Goal: Task Accomplishment & Management: Complete application form

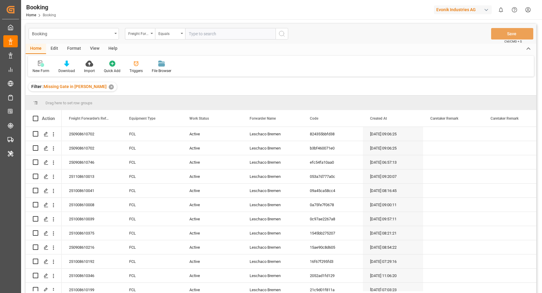
click at [485, 10] on div "button" at bounding box center [486, 10] width 6 height 6
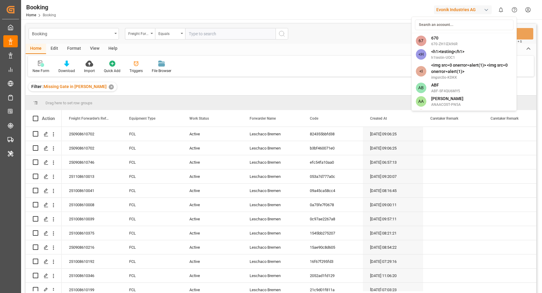
click at [483, 9] on html "Created by potrace 1.15, written by Peter Selinger 2001-2017 Created by potrace…" at bounding box center [271, 146] width 542 height 293
click at [466, 22] on div "Booking Freight Forwarder's Reference No. Equals Save Ctrl/CMD + S Home Edit Fo…" at bounding box center [281, 200] width 520 height 362
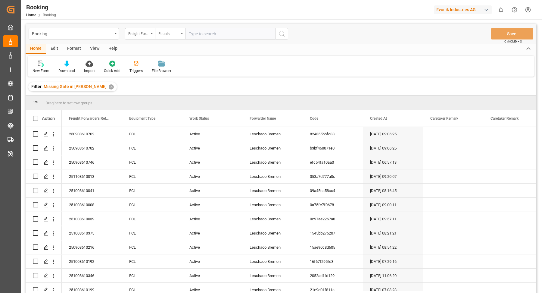
click at [484, 9] on div "button" at bounding box center [486, 10] width 6 height 6
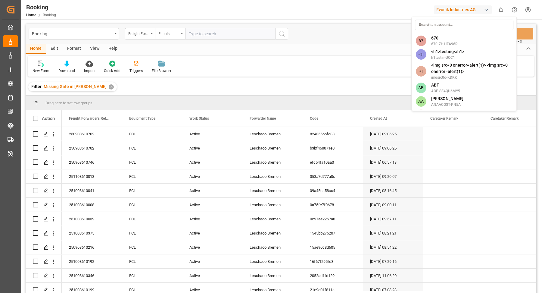
click at [463, 25] on input at bounding box center [464, 25] width 98 height 11
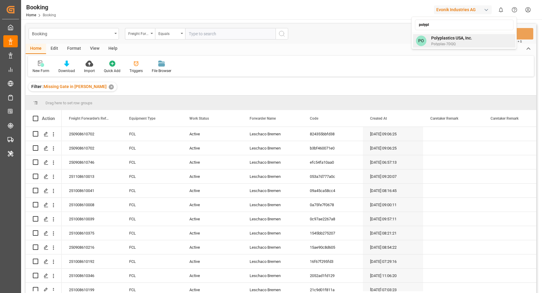
type input "polypl"
click at [489, 45] on div "PO Polyplastics USA, Inc. Polyplas-7DQQ" at bounding box center [464, 41] width 103 height 14
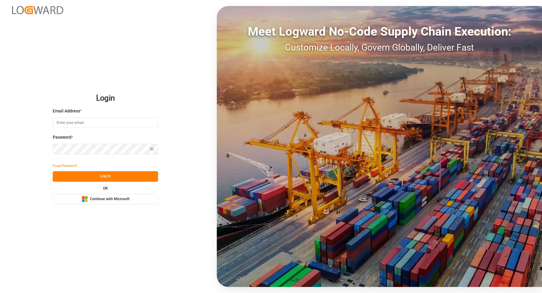
click at [117, 200] on span "Continue with Microsoft" at bounding box center [109, 198] width 39 height 5
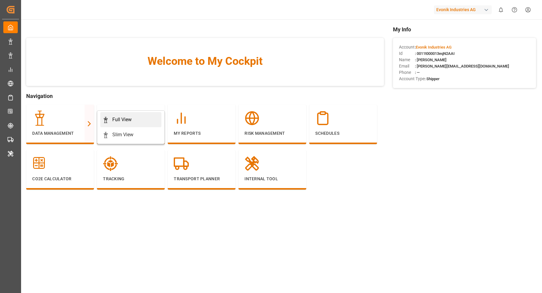
click at [132, 116] on div "Full View" at bounding box center [131, 119] width 56 height 7
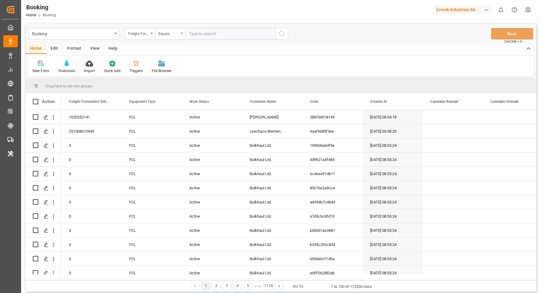
scroll to position [5, 0]
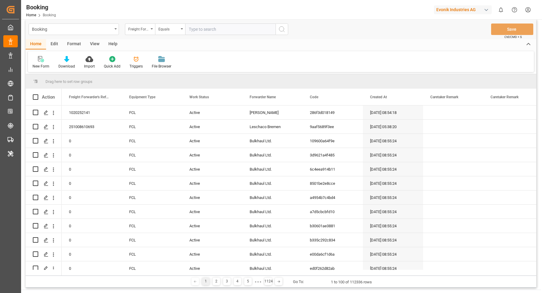
click at [480, 12] on div "Evonik Industries AG" at bounding box center [463, 9] width 58 height 9
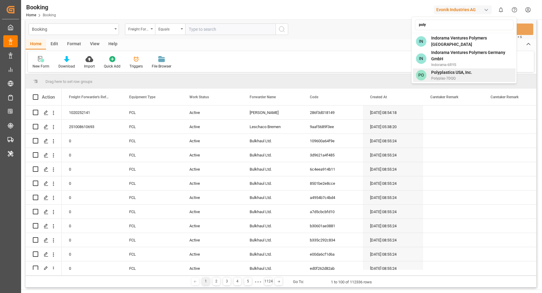
type input "poly"
click at [456, 76] on span "Polyplas-7DQQ" at bounding box center [451, 78] width 41 height 5
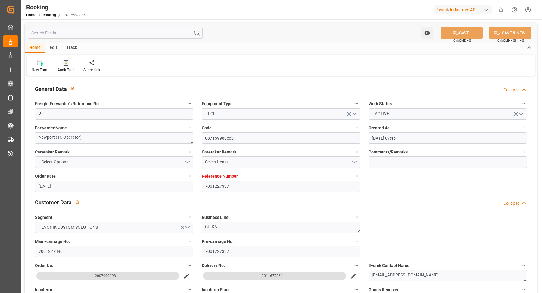
click at [62, 67] on div "Audit Trail" at bounding box center [65, 69] width 17 height 5
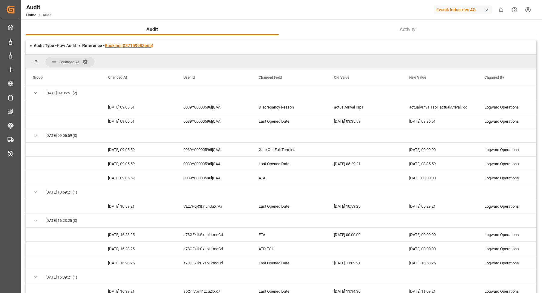
click at [120, 47] on link "Booking (087159988e6b)" at bounding box center [129, 45] width 48 height 5
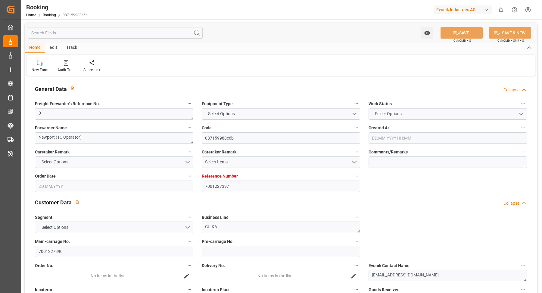
type input "7001227397"
type input "9987201"
type input "CMACGM"
type input "CMA CGM Group"
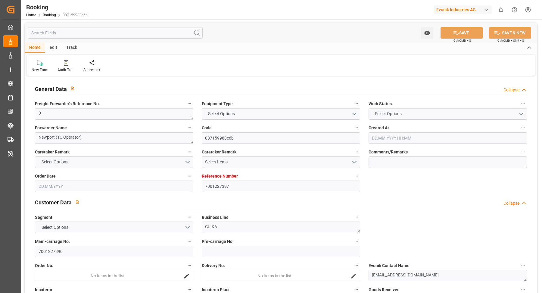
type input "NLRTM"
type input "MYPGU"
type input "53"
type input "MYPKG"
type input "0"
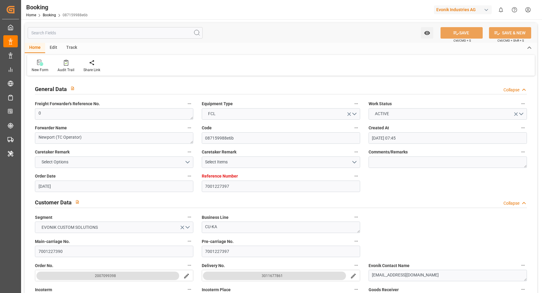
type input "[DATE] 07:45"
type input "[DATE]"
type input "[DATE] 00:00"
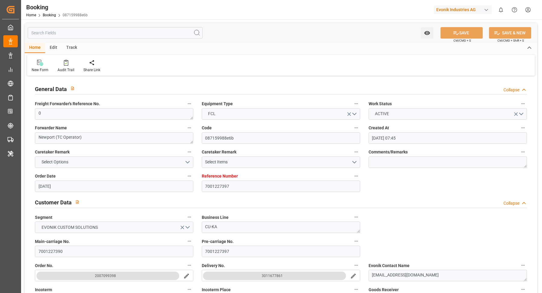
type input "[DATE] 00:00"
type input "25.07.2025 00:00"
type input "[DATE] 00:00"
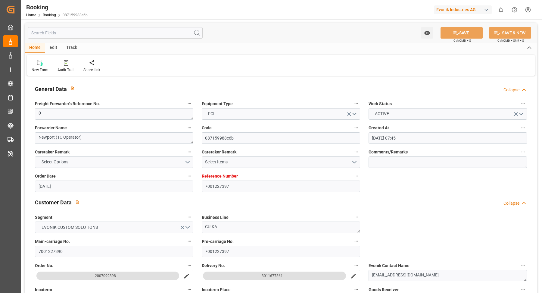
type input "[DATE] 00:00"
type input "07.09.2025 00:00"
type input "[DATE] 00:00"
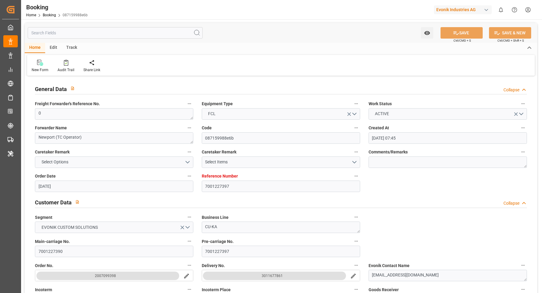
type input "[DATE] 00:00"
type input "[DATE]"
type input "25.09.2025 03:36"
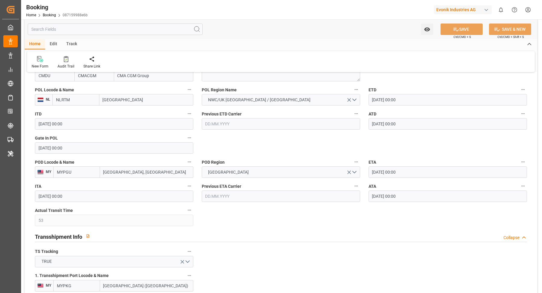
scroll to position [347, 0]
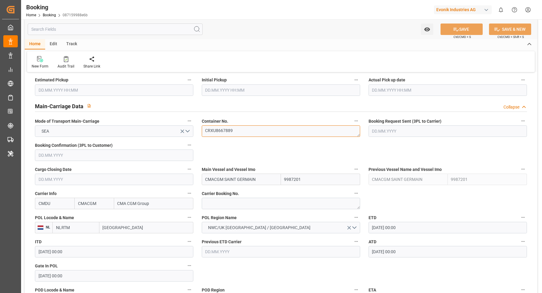
click at [248, 129] on textarea "CRXU8667889" at bounding box center [281, 130] width 158 height 11
click at [294, 28] on div "Watch Option SAVE Ctrl/CMD + S SAVE & NEW Ctrl/CMD + Shift + S" at bounding box center [281, 29] width 512 height 20
click at [69, 65] on div "Audit Trail" at bounding box center [65, 66] width 17 height 5
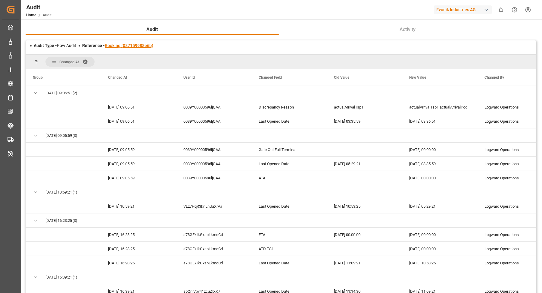
click at [132, 47] on link "Booking (087159988e6b)" at bounding box center [129, 45] width 48 height 5
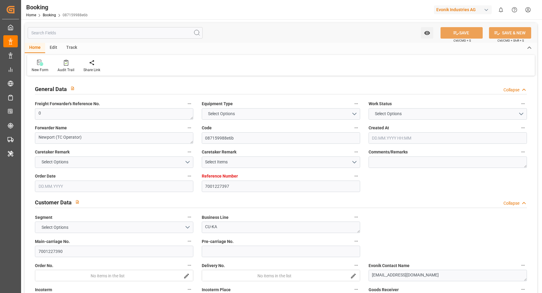
type textarea "0"
type textarea "Newport (TC Operator)"
type input "087159988e6b"
type input "7001227397"
type textarea "CU-KA"
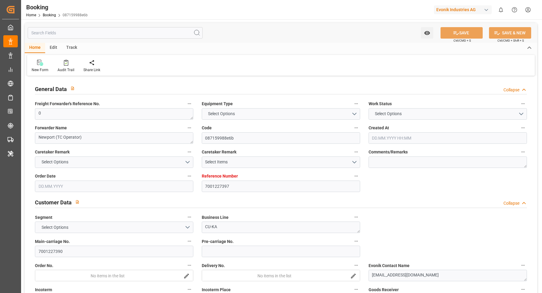
type input "7001227390"
type textarea "silke.slomack@evonik.com"
type textarea "CIF"
type textarea "PASIR GUDANG"
type textarea "3"
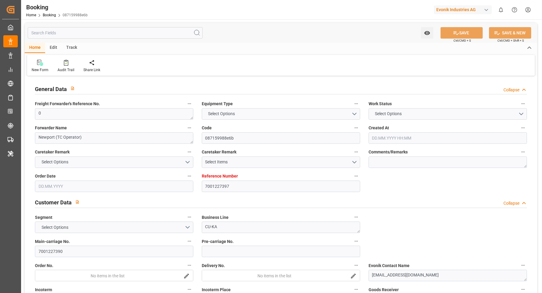
type textarea "Niederkassel"
type textarea "CRXU8667889"
type input "CMACGM SAINT GERMAIN"
type input "CMDU"
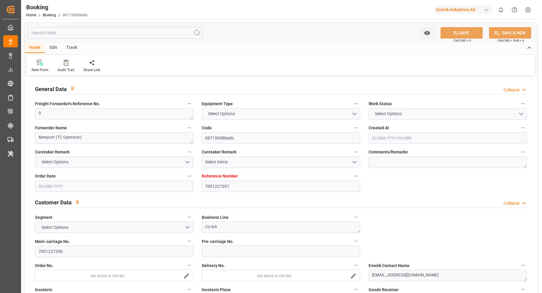
type input "Rotterdam"
type input "Pasir Gudang, Johor"
type input "Port Klang (Pelabuhan Klang)"
type textarea "eta"
type textarea "INPUT_Evonik_Seeburger_IFTMIN_1002991231_20250725123656166.edi"
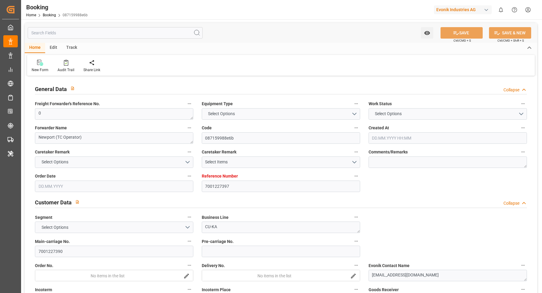
type textarea "NWC/UK North West Continent / UK_MYPGU_CMDU_CU-KA"
type textarea "INPUT_Evonik_Seeburger_IFTMIN_1002974972_20250721094421706.edi,INPUT_Evonik_See…"
type textarea "1002991231"
type textarea "shaini ghorai"
type textarea "businessDivision-businessLine-"
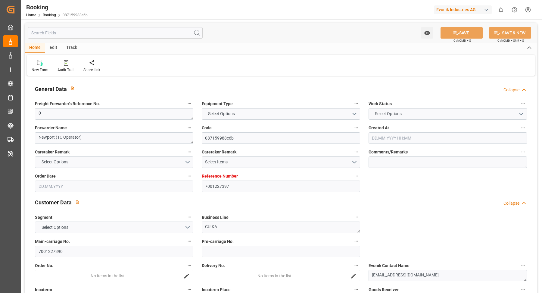
type textarea "IFTMIN"
type textarea "a011t00000LcJC5AAN"
type textarea "Yes"
type input "7001227397"
type input "9987201"
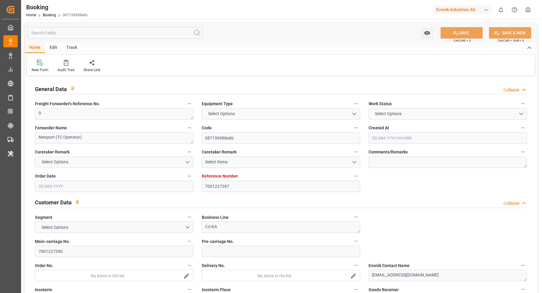
type input "9987201"
type input "CMACGM"
type input "CMA CGM Group"
type input "NLRTM"
type input "MYPGU"
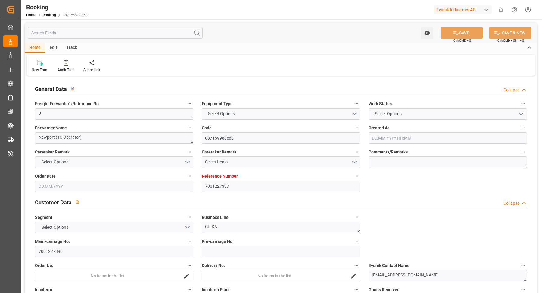
type input "53"
type input "MYPKG"
type input "0"
type input "21.07.2025 07:45"
type input "21.07.2025"
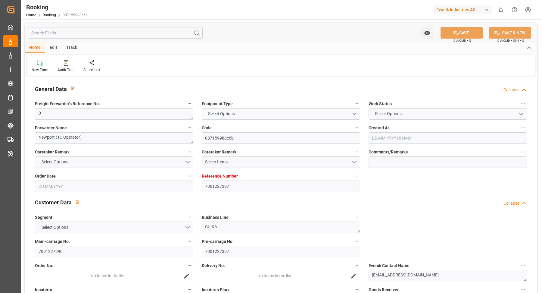
type input "26.09.2025"
type input "06.08.2025"
type input "31.07.2025 00:00"
type input "01.08.2025 00:00"
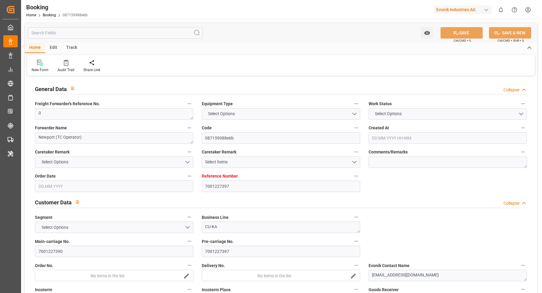
type input "25.07.2025 00:00"
type input "[DATE] 00:00"
type input "10.09.2025 00:00"
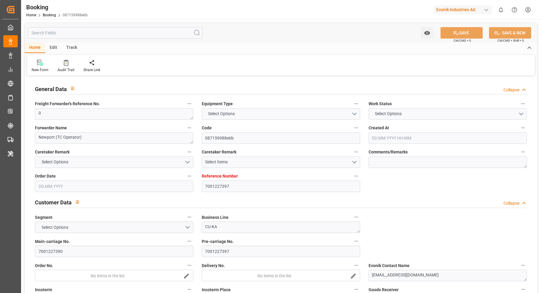
type input "07.09.2025 00:00"
type input "10.09.2025 00:00"
type input "25.09.2025 00:00"
type input "11.09.2025 00:00"
type input "21.09.2025 00:00"
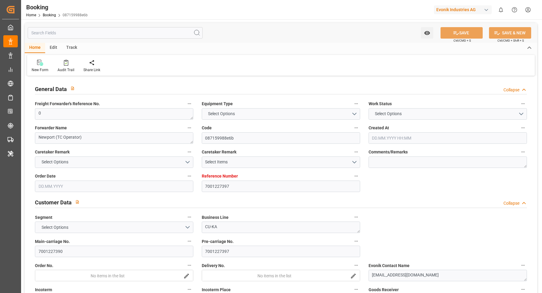
type input "25.09.2025 00:00"
type input "25.07.2025"
type input "25.09.2025 03:36"
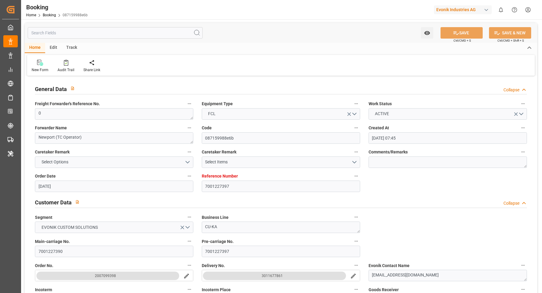
click at [237, 19] on div "Booking Home Booking 087159988e6b Evonik Industries AG 0 Notifications Only sho…" at bounding box center [279, 9] width 525 height 19
click at [65, 65] on icon at bounding box center [66, 63] width 5 height 6
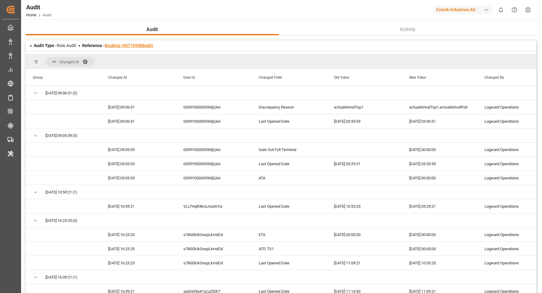
click at [137, 45] on link "Booking (087159988e6b)" at bounding box center [129, 45] width 48 height 5
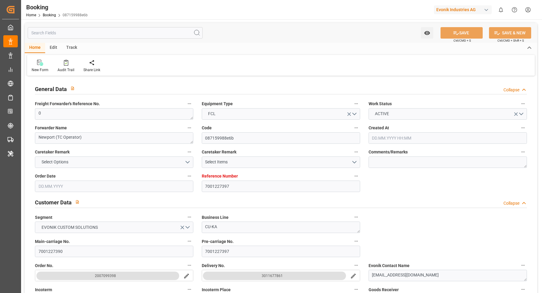
type input "7001227397"
type input "9987201"
type input "CMACGM"
type input "CMA CGM Group"
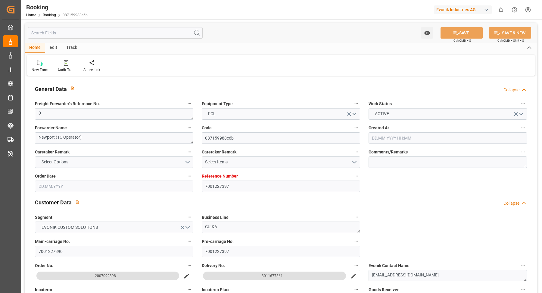
type input "NLRTM"
type input "MYPGU"
type input "53"
type input "MYPKG"
type input "0"
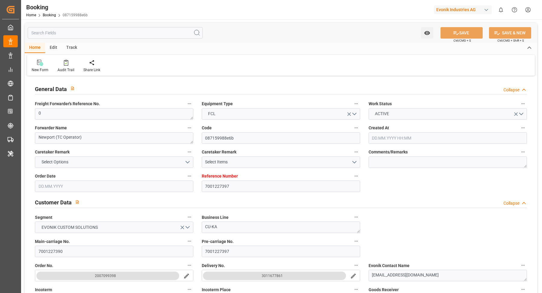
type input "21.07.2025 07:45"
type input "21.07.2025"
type input "26.09.2025"
type input "06.08.2025"
type input "31.07.2025 00:00"
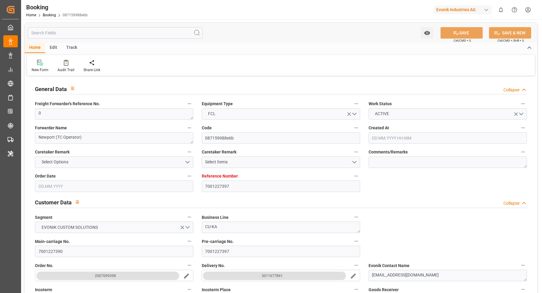
type input "31.07.2025 00:00"
type input "01.08.2025 00:00"
type input "25.07.2025 00:00"
type input "[DATE] 00:00"
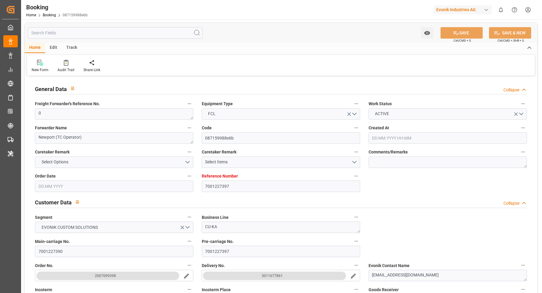
type input "[DATE] 00:00"
type input "10.09.2025 00:00"
type input "07.09.2025 00:00"
type input "10.09.2025 00:00"
type input "25.09.2025 00:00"
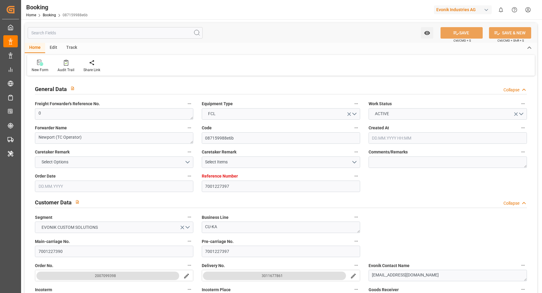
type input "11.09.2025 00:00"
type input "21.09.2025 00:00"
type input "25.09.2025 00:00"
type input "25.07.2025"
type input "25.09.2025 03:36"
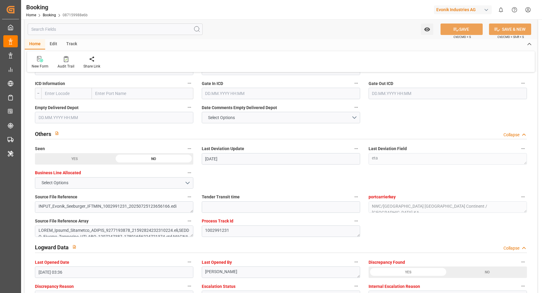
scroll to position [1057, 0]
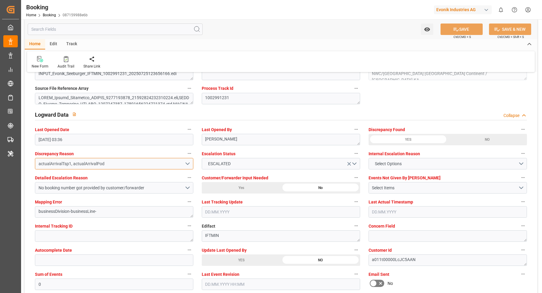
click at [189, 164] on button "actualArrivalTsp1, actualArrivalPod" at bounding box center [114, 163] width 158 height 11
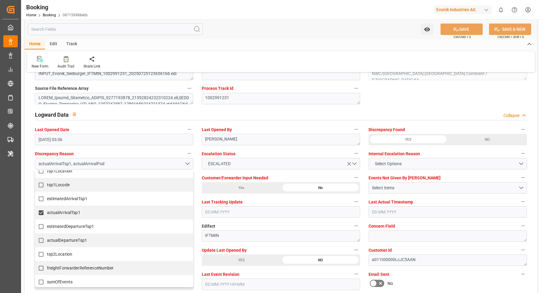
scroll to position [163, 0]
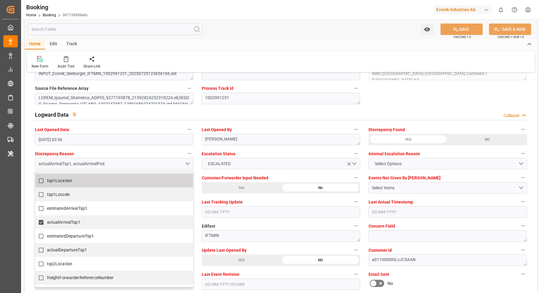
click at [291, 37] on div "Watch Option SAVE Ctrl/CMD + S SAVE & NEW Ctrl/CMD + Shift + S" at bounding box center [281, 29] width 512 height 20
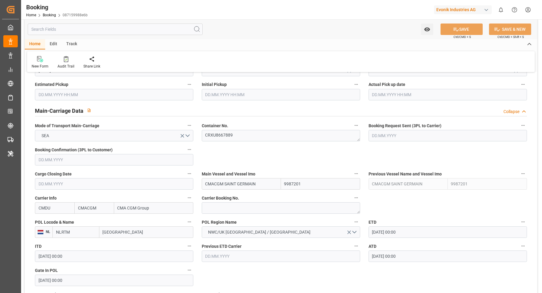
scroll to position [0, 0]
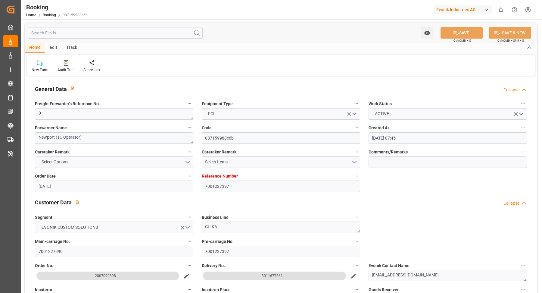
click at [70, 63] on div at bounding box center [65, 62] width 17 height 6
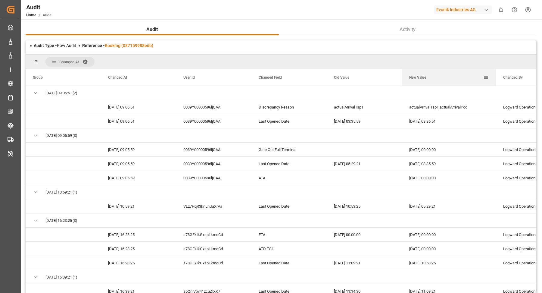
drag, startPoint x: 477, startPoint y: 73, endPoint x: 495, endPoint y: 75, distance: 18.8
click at [495, 75] on div at bounding box center [496, 77] width 2 height 17
drag, startPoint x: 495, startPoint y: 75, endPoint x: 504, endPoint y: 75, distance: 8.4
click at [504, 75] on div at bounding box center [504, 77] width 2 height 17
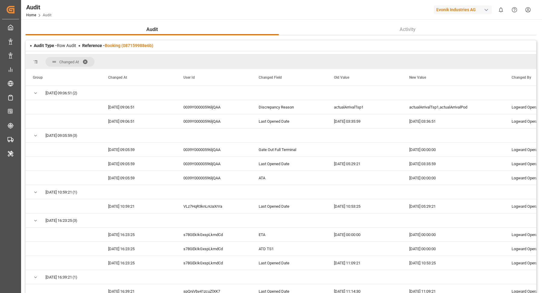
click at [324, 11] on div "Audit Home Audit Evonik Industries AG 0 Notifications Only show unread All Watc…" at bounding box center [279, 9] width 525 height 19
click at [358, 14] on div "Audit Home Audit Evonik Industries AG 0 Notifications Only show unread All Watc…" at bounding box center [279, 9] width 525 height 19
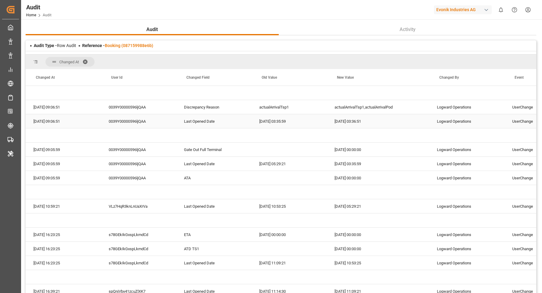
scroll to position [0, 74]
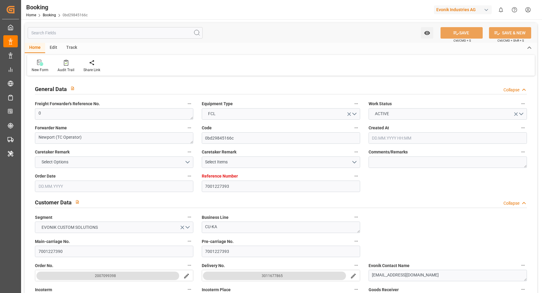
type input "7001227393"
type input "9987201"
type input "CMACGM"
type input "CMA CGM Group"
type input "NLRTM"
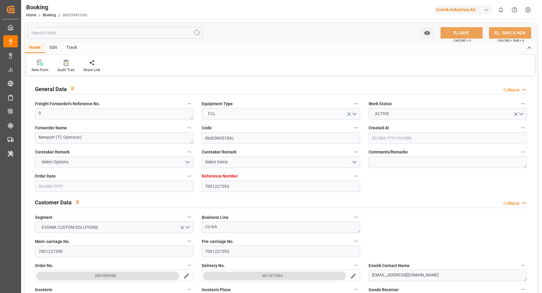
type input "MYPGU"
type input "53"
type input "MYPKG"
type input "0"
type input "[DATE] 07:45"
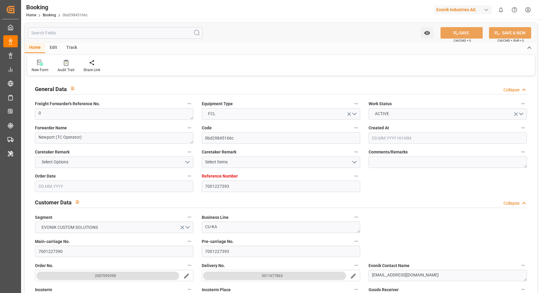
type input "[DATE]"
type input "[DATE] 00:00"
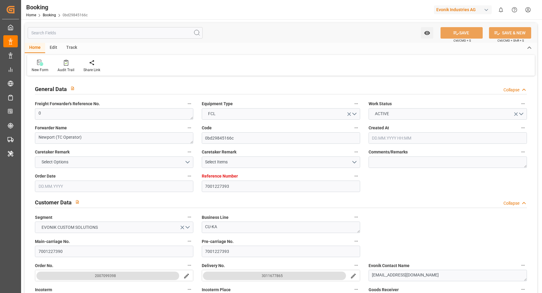
type input "[DATE] 00:00"
type input "24.07.2025 00:00"
type input "[DATE] 00:00"
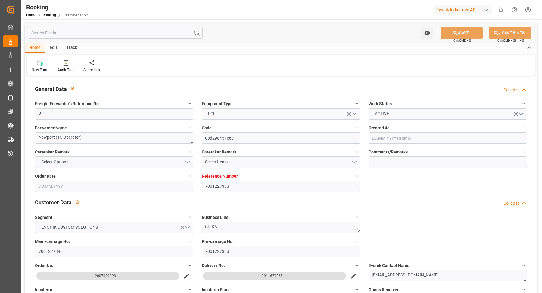
type input "[DATE] 00:00"
type input "09.09.2025 00:00"
type input "[DATE] 00:00"
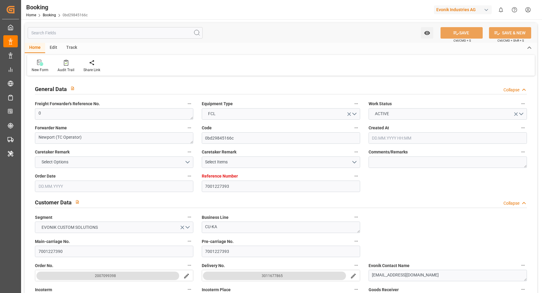
type input "[DATE] 00:00"
type input "24.09.2025 00:00"
type input "[DATE]"
type input "25.09.2025 03:39"
click at [68, 72] on div "Audit Trail" at bounding box center [65, 69] width 17 height 5
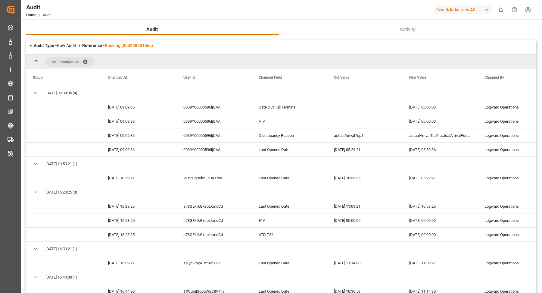
click at [128, 48] on div "Reference - Booking (0bd29845166c)" at bounding box center [117, 45] width 71 height 6
click at [130, 45] on link "Booking (0bd29845166c)" at bounding box center [129, 45] width 48 height 5
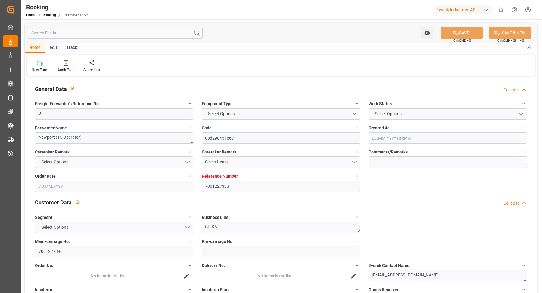
type input "7001227393"
type input "9987201"
type input "CMACGM"
type input "CMA CGM Group"
type input "NLRTM"
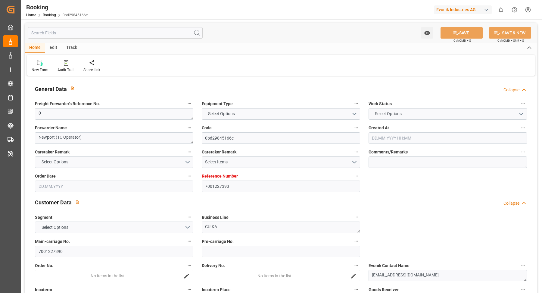
type input "MYPGU"
type input "53"
type input "MYPKG"
type input "0"
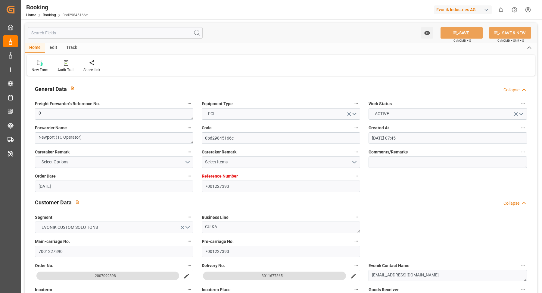
type input "[DATE] 07:45"
type input "[DATE]"
type input "[DATE] 00:00"
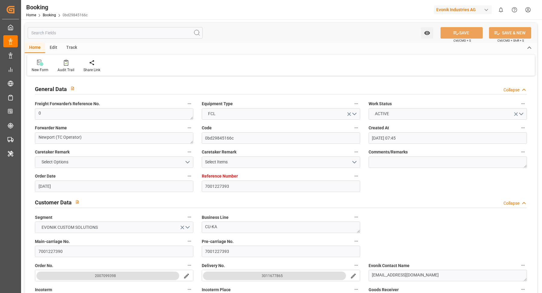
type input "[DATE] 00:00"
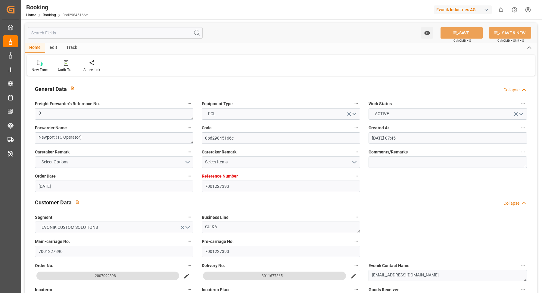
type input "[DATE] 00:00"
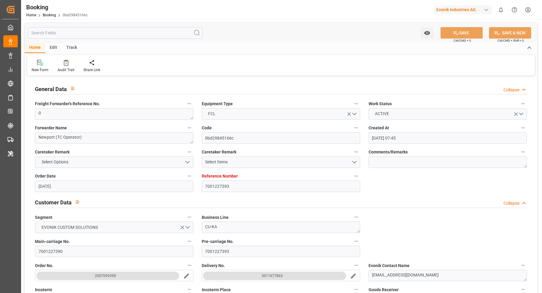
type input "[DATE] 00:00"
type input "[DATE]"
type input "25.09.2025 03:39"
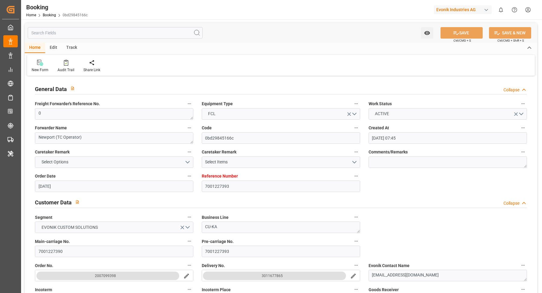
click at [311, 32] on div "Watch Option SAVE Ctrl/CMD + S SAVE & NEW Ctrl/CMD + Shift + S" at bounding box center [281, 33] width 512 height 20
click at [67, 65] on icon at bounding box center [66, 63] width 5 height 6
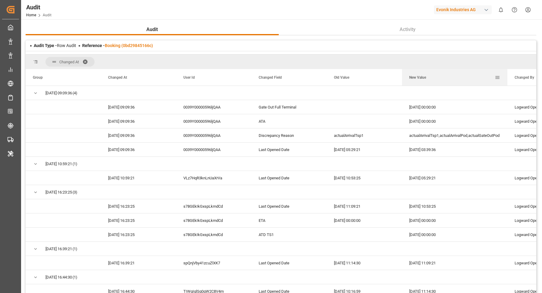
drag, startPoint x: 477, startPoint y: 74, endPoint x: 507, endPoint y: 74, distance: 30.1
click at [507, 74] on div at bounding box center [507, 77] width 2 height 17
click at [359, 13] on div "Audit Home Audit Evonik Industries AG 0 Notifications Only show unread All Watc…" at bounding box center [279, 9] width 525 height 19
click at [356, 20] on div "Audit Activity Audit Type - Row Audit Reference - Booking (0bd29845166c) Change…" at bounding box center [281, 206] width 520 height 374
click at [357, 17] on div "Audit Home Audit Evonik Industries AG 0 Notifications Only show unread All Watc…" at bounding box center [279, 9] width 525 height 19
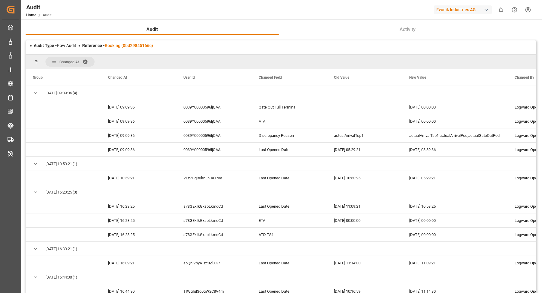
click at [334, 9] on div "Audit Home Audit Evonik Industries AG 0 Notifications Only show unread All Watc…" at bounding box center [279, 9] width 525 height 19
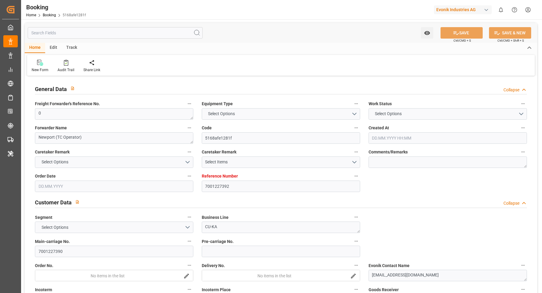
type input "7001227392"
type input "9987201"
type input "CMACGM"
type input "CMA CGM Group"
type input "NLRTM"
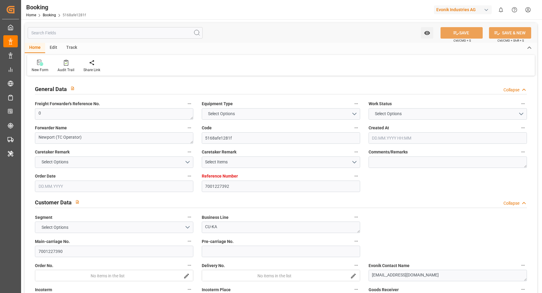
type input "MYPGU"
type input "53"
type input "MYPKG"
type input "0"
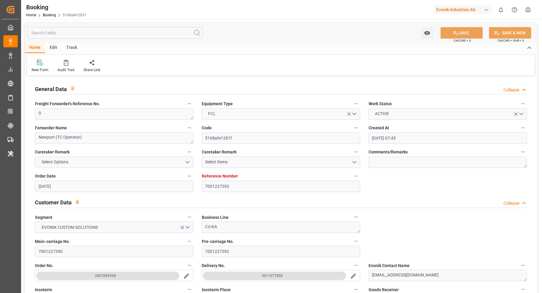
type input "[DATE] 07:45"
type input "[DATE]"
type input "[DATE] 00:00"
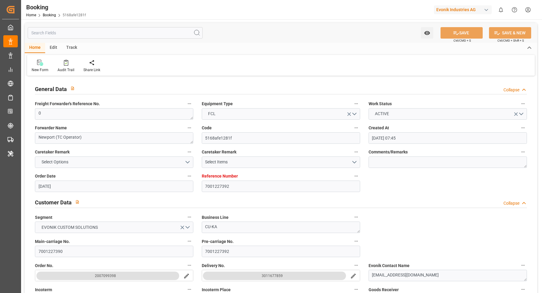
type input "[DATE] 00:00"
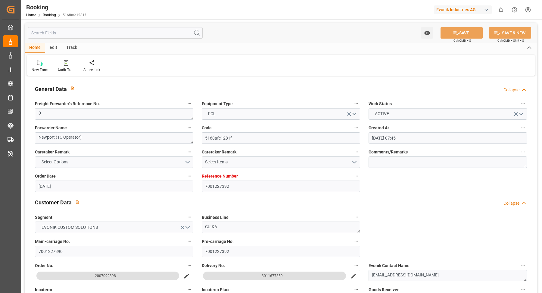
type input "[DATE] 00:00"
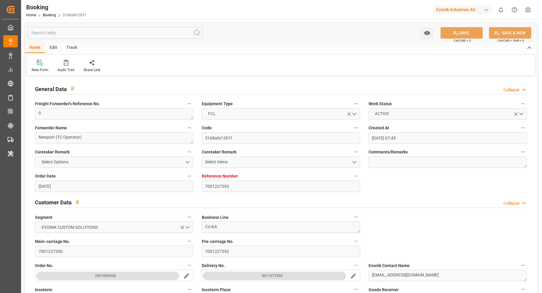
type input "[DATE] 00:00"
type input "[DATE]"
type input "25.09.2025 03:41"
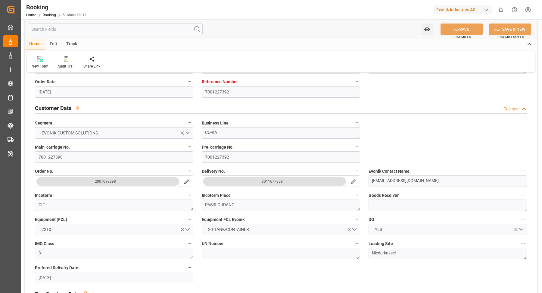
scroll to position [133, 0]
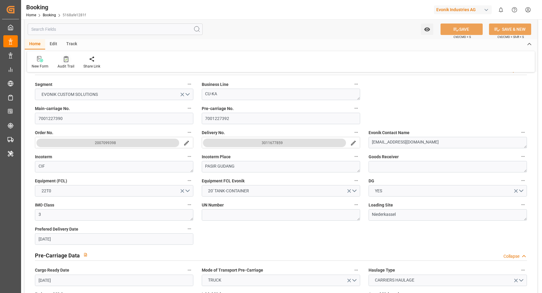
click at [68, 62] on div at bounding box center [65, 59] width 17 height 6
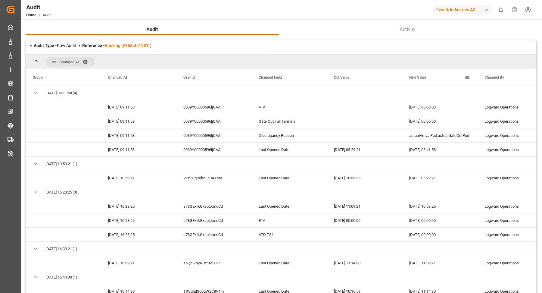
drag, startPoint x: 477, startPoint y: 74, endPoint x: 495, endPoint y: 80, distance: 19.1
click at [478, 77] on div at bounding box center [477, 77] width 2 height 17
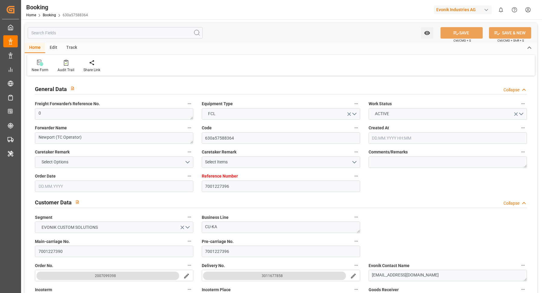
type input "7001227396"
type input "9987201"
type input "CMACGM"
type input "CMA CGM Group"
type input "NLRTM"
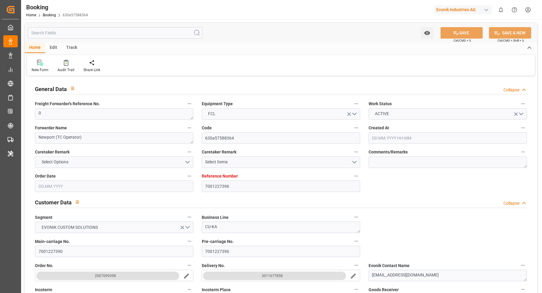
type input "MYPGU"
type input "53"
type input "MYPKG"
type input "0"
type input "[DATE] 07:45"
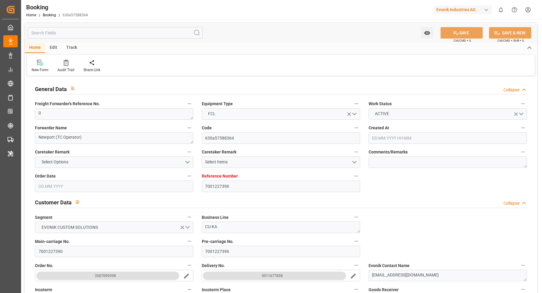
type input "[DATE]"
type input "[DATE] 00:00"
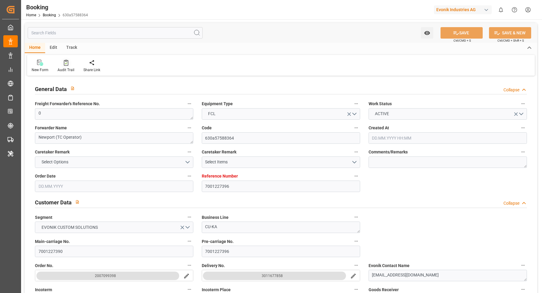
type input "[DATE] 00:00"
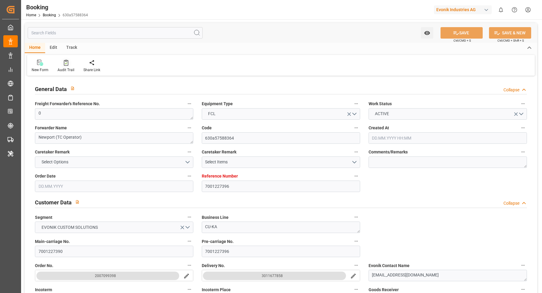
type input "[DATE] 00:00"
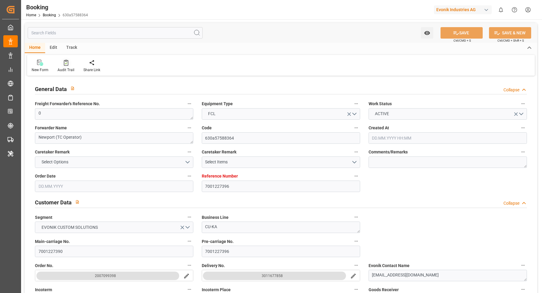
type input "[DATE] 00:00"
type input "[DATE]"
type input "25.09.2025 03:43"
click at [65, 64] on icon at bounding box center [66, 63] width 5 height 6
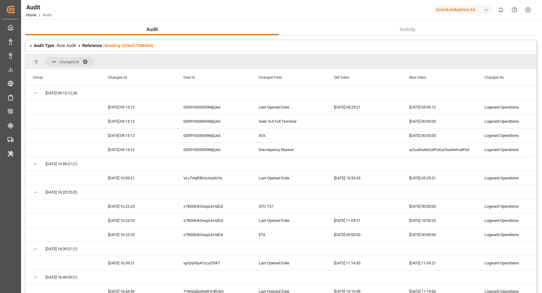
drag, startPoint x: 477, startPoint y: 74, endPoint x: 490, endPoint y: 75, distance: 13.3
click at [490, 75] on div "Changed By" at bounding box center [514, 77] width 75 height 17
click at [477, 73] on div "Changed By" at bounding box center [514, 77] width 75 height 17
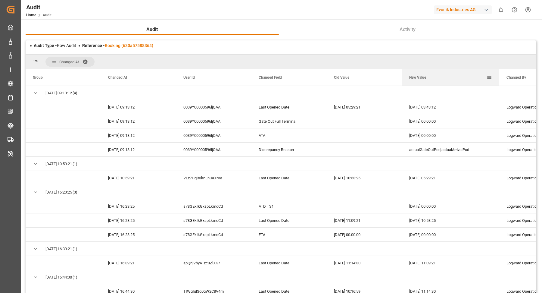
drag, startPoint x: 476, startPoint y: 74, endPoint x: 498, endPoint y: 74, distance: 22.0
click at [498, 74] on div at bounding box center [499, 77] width 2 height 17
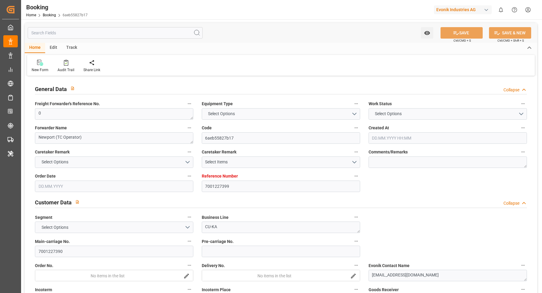
type input "7001227399"
type input "9987201"
type input "CMACGM"
type input "CMA CGM Group"
type input "NLRTM"
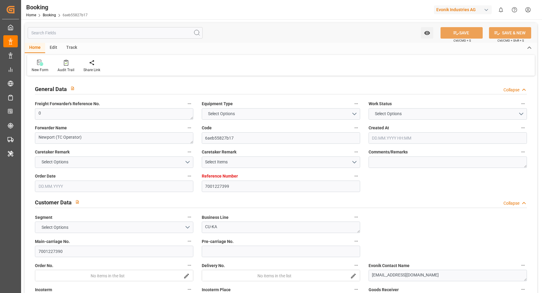
type input "MYPGU"
type input "53"
type input "MYPKG"
type input "0"
type input "21.07.2025 07:45"
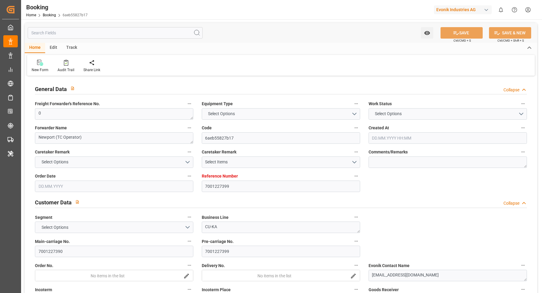
type input "21.07.2025"
type input "26.09.2025"
type input "06.08.2025"
type input "31.07.2025 00:00"
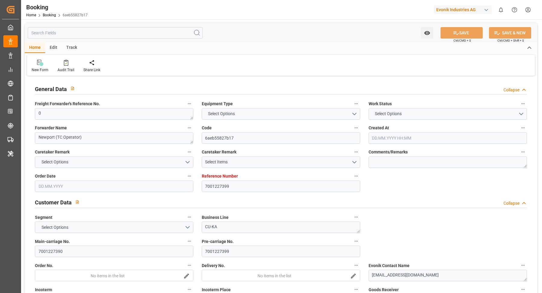
type input "01.08.2025 00:00"
type input "28.07.2025 00:00"
type input "[DATE] 00:00"
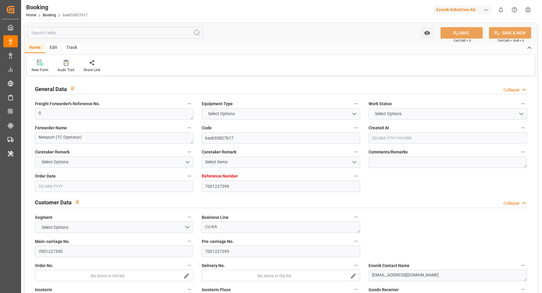
type input "10.09.2025 00:00"
type input "09.09.2025 00:00"
type input "10.09.2025 00:00"
type input "25.09.2025 00:00"
type input "11.09.2025 00:00"
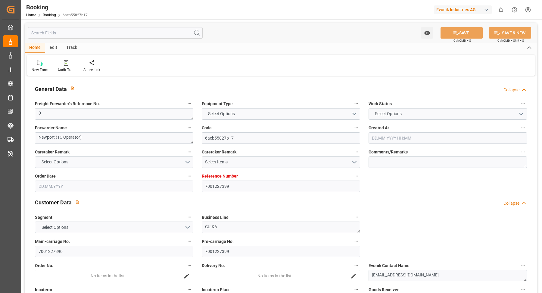
type input "21.09.2025 00:00"
type input "24.09.2025 00:00"
type input "25.07.2025"
type input "25.09.2025 03:44"
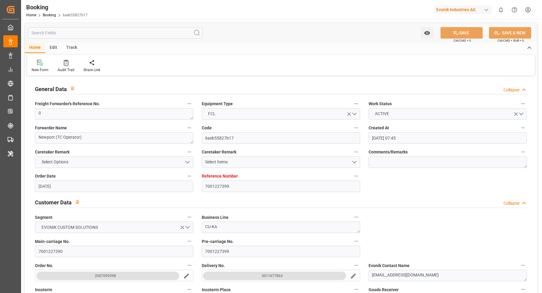
click at [64, 66] on div "Audit Trail" at bounding box center [66, 65] width 26 height 13
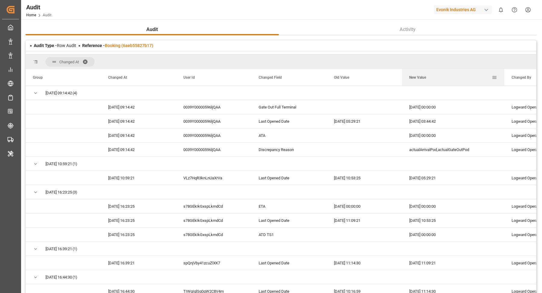
drag, startPoint x: 477, startPoint y: 74, endPoint x: 504, endPoint y: 74, distance: 27.1
click at [504, 74] on div at bounding box center [504, 77] width 2 height 17
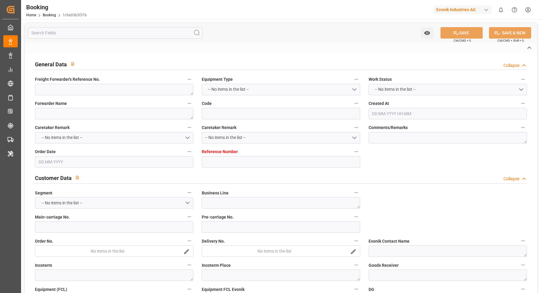
type textarea "0"
type textarea "Suttons International Ltd."
type input "1c9a03b3f37b"
type input "7001261205"
type textarea "AT-CL"
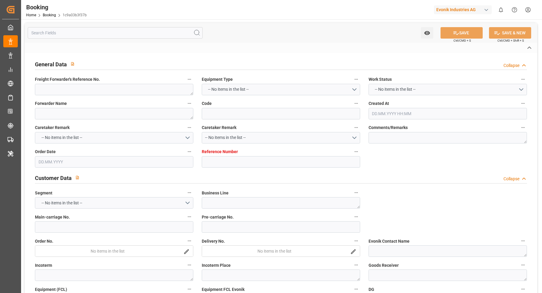
type input "7001261152"
type textarea "michael.kolendowicz@evonik.com"
type textarea "CIF"
type textarea "SHANGHAI PORT"
type textarea "Herne"
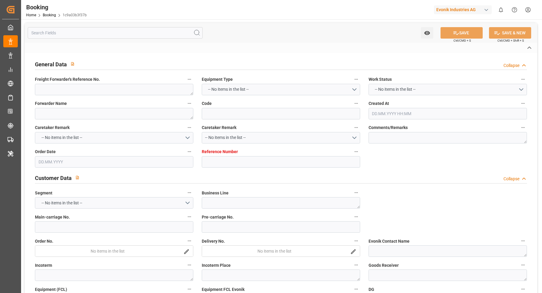
type textarea "VTGU1972930"
type input "MONACO MAERSK"
type input "Monaco Express"
type input "HLCU"
type input "Rotterdam"
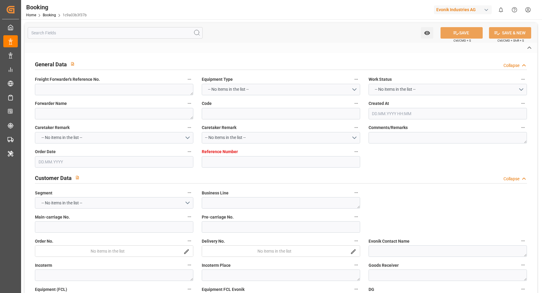
type input "[GEOGRAPHIC_DATA]"
type textarea "INPUT_Evonik_Seeburger_IFTMIN_1003171921_20250923151830842.edi"
type textarea "NWC/UK North West Continent / UK_CNSGH_HLCU_AT-CL"
type textarea "INPUT_Evonik_Seeburger_IFTMIN_1003094853_20250828141037954.edi,INPUT_Evonik_See…"
type textarea "1003171921"
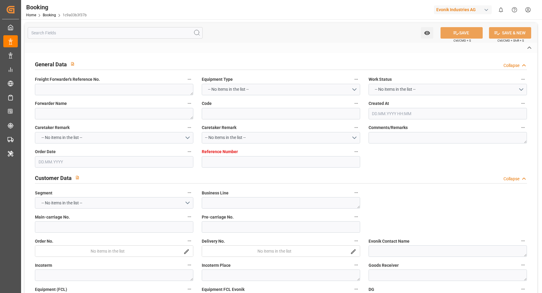
type textarea "varshini suresh"
type textarea "Pod-PodRegionName-businessDivision-businessLine-"
type textarea "IFTMIN"
type textarea "a011t00000LcJC5AAN"
type textarea "No"
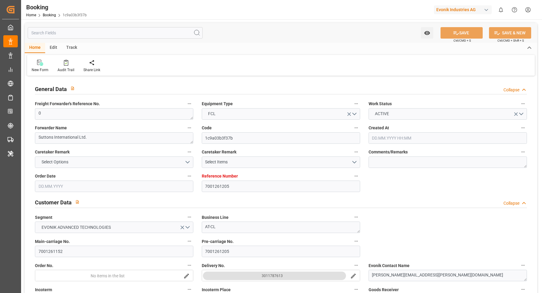
type input "7001261205"
type input "9778832"
type input "Hapag Lloyd"
type input "Hapag Lloyd Aktiengesellschaft"
type input "NLRTM"
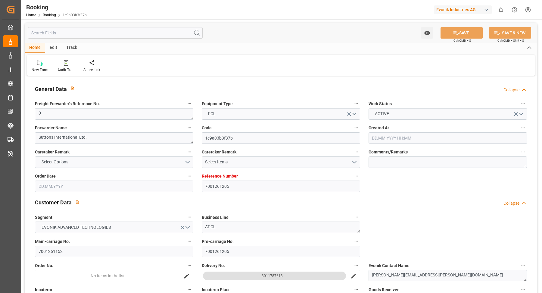
type input "CNSGH"
type input "0"
type input "28.08.2025 12:15"
type input "28.08.2025"
type input "05.11.2025"
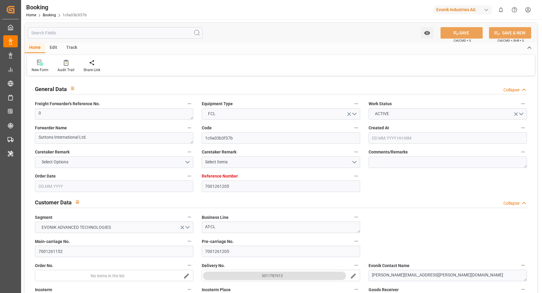
type input "19.09.2025"
type input "19.09.2025 00:00"
type input "[DATE] 00:00"
type input "01.10.2025 00:00"
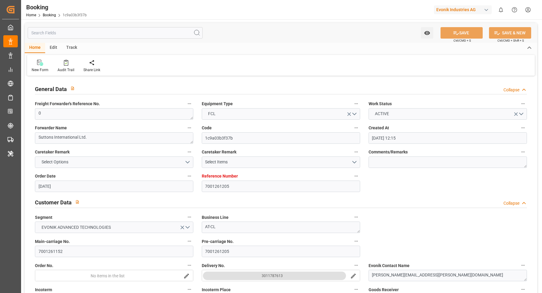
type input "05.10.2025 00:00"
type input "15.11.2025 00:00"
type input "05.11.2025 00:00"
type input "25.09.2025 07:06"
click at [64, 66] on div "Audit Trail" at bounding box center [66, 65] width 26 height 13
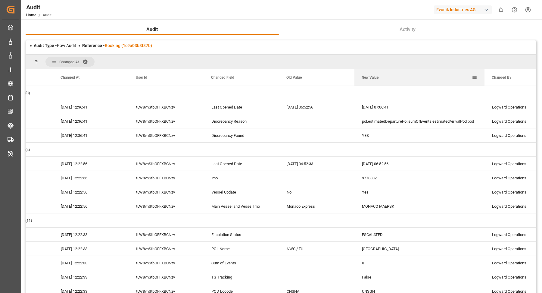
drag, startPoint x: 429, startPoint y: 74, endPoint x: 483, endPoint y: 81, distance: 55.3
click at [483, 81] on div at bounding box center [484, 77] width 2 height 17
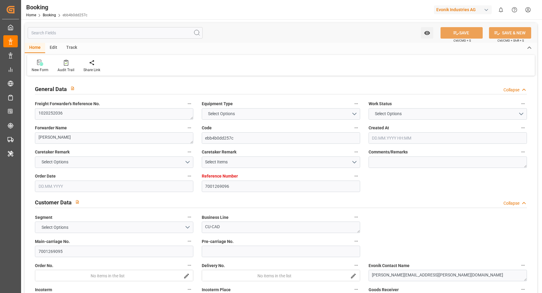
type input "7001269096"
type input "9789635"
type input "Cosco"
type input "COSCO Shipping Co. Ltd."
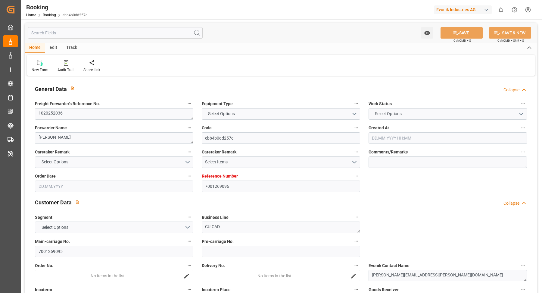
type input "BEANR"
type input "JPYOK"
type input "CNSHG"
type input "0"
type input "BEANR"
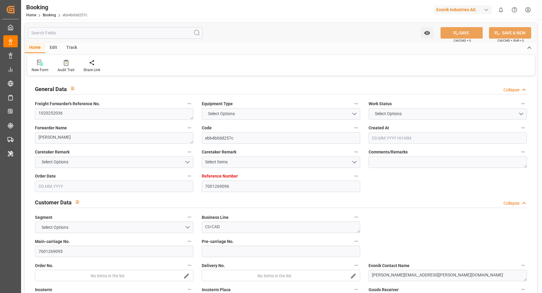
type input "JPYOK"
type input "[DATE] 07:03"
type input "[DATE]"
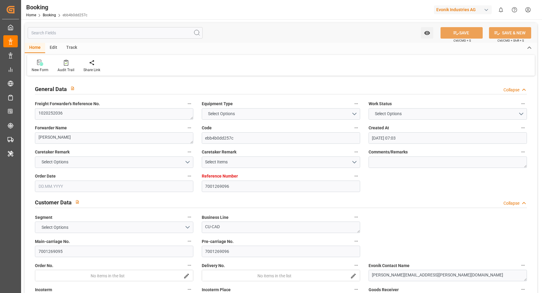
type input "[DATE] 00:00"
type input "[DATE] 21:30"
type input "[DATE] 00:00"
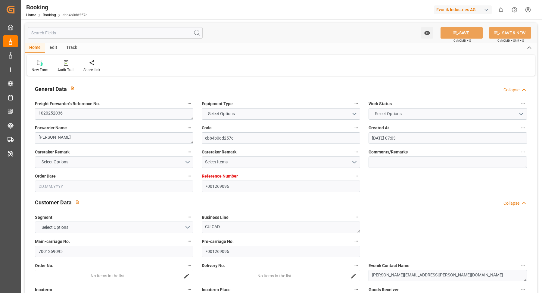
type input "[DATE] 09:12"
type input "[DATE] 00:00"
type input "[DATE] 08:00"
type input "[DATE] 00:00"
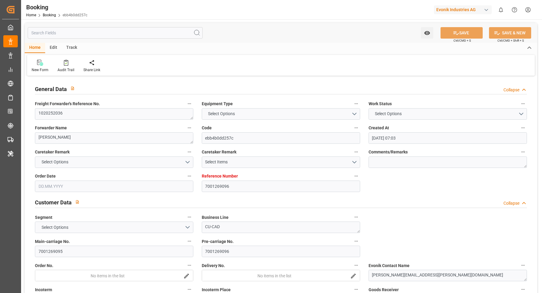
type input "[DATE] 00:00"
type input "[DATE] 17:16"
type input "[DATE]"
type input "[DATE] 08:07"
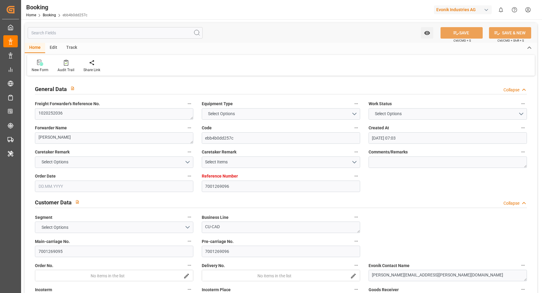
type input "[DATE] 08:07"
type input "[DATE] 21:30"
type input "[DATE] 08:00"
type input "[DATE] 16:49"
type input "[DATE] 09:00"
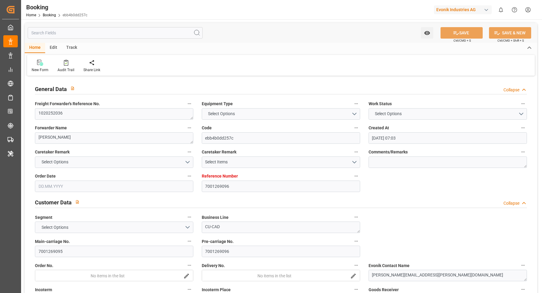
type input "[DATE] 09:00"
click at [67, 67] on div "Audit Trail" at bounding box center [66, 65] width 26 height 13
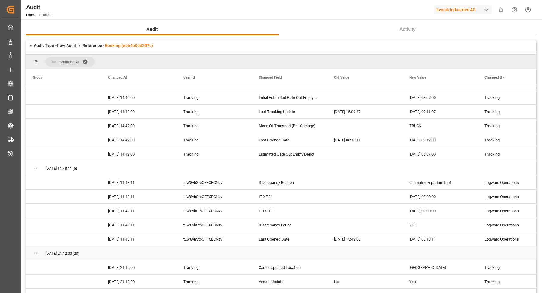
scroll to position [206, 0]
